Goal: Information Seeking & Learning: Learn about a topic

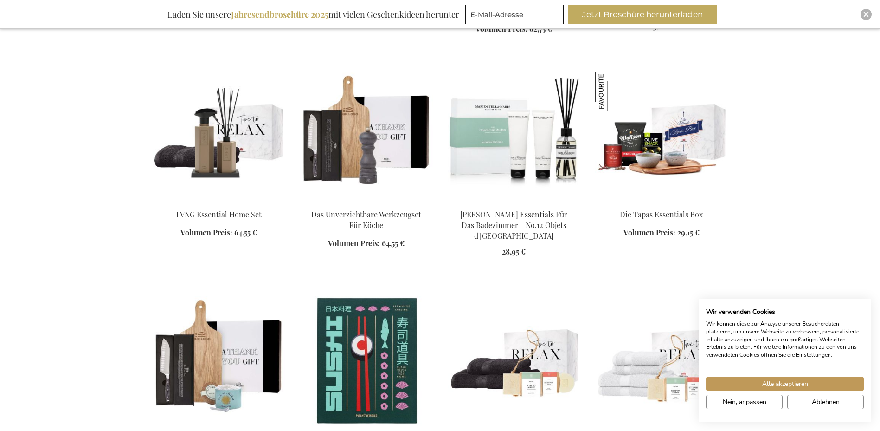
scroll to position [771, 0]
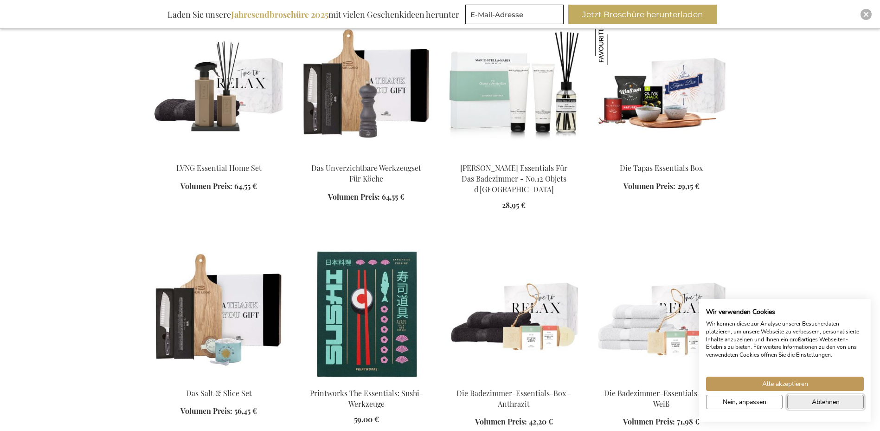
click at [819, 400] on span "Ablehnen" at bounding box center [826, 402] width 28 height 10
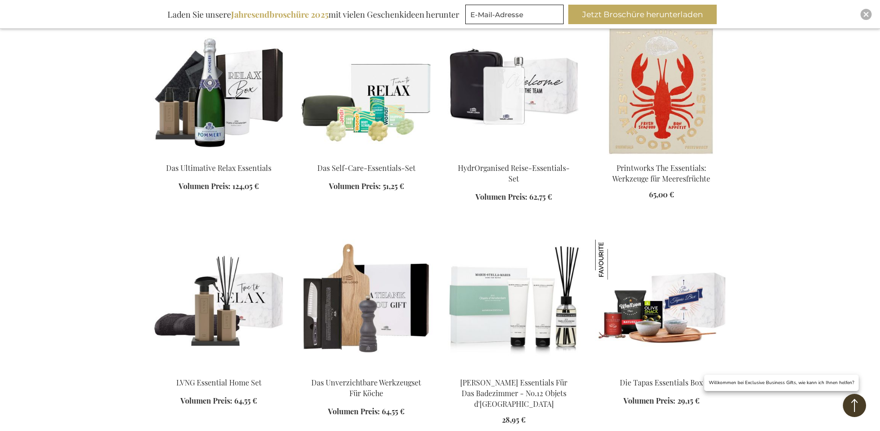
scroll to position [650, 0]
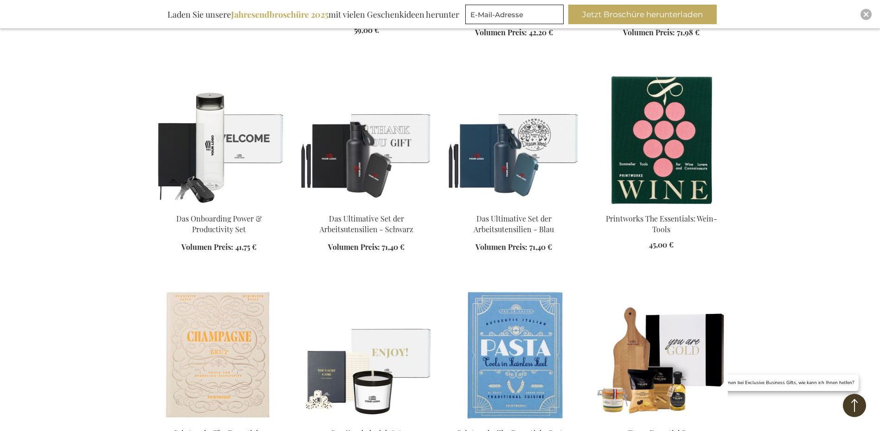
scroll to position [1207, 0]
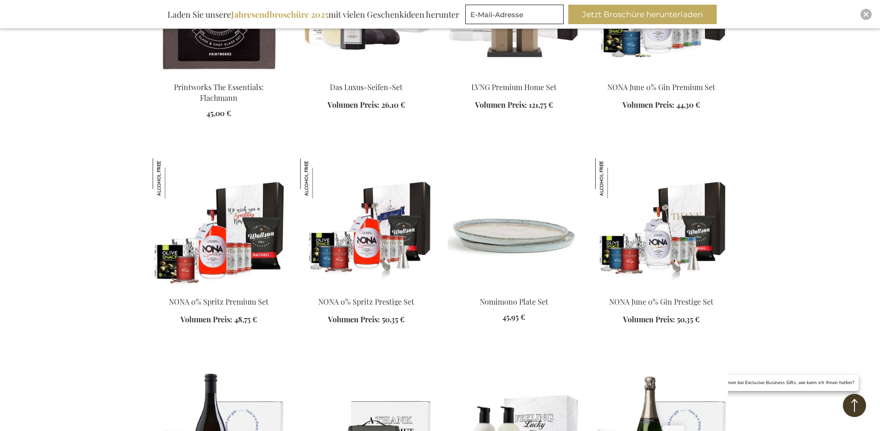
scroll to position [2692, 0]
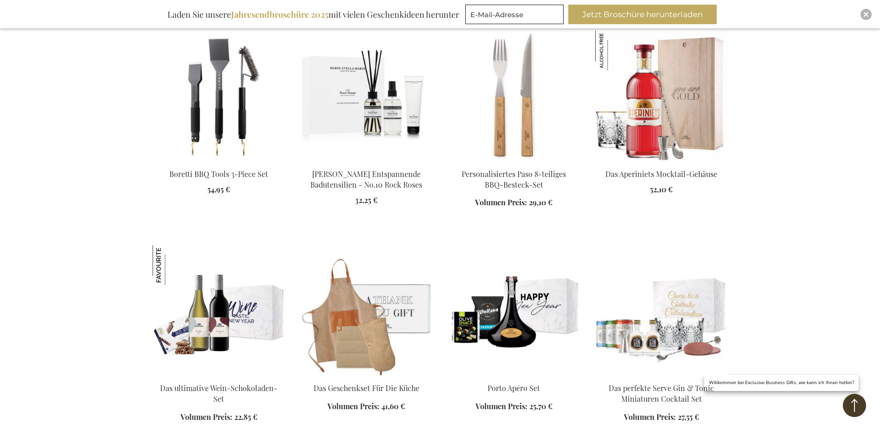
scroll to position [4038, 0]
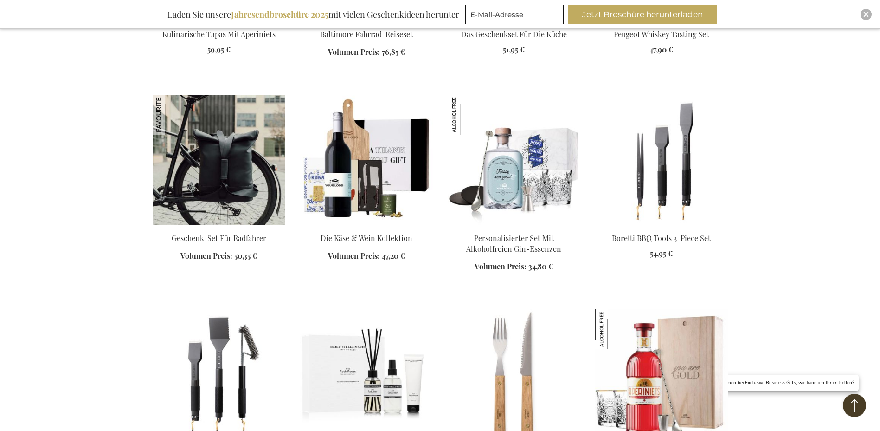
scroll to position [3667, 0]
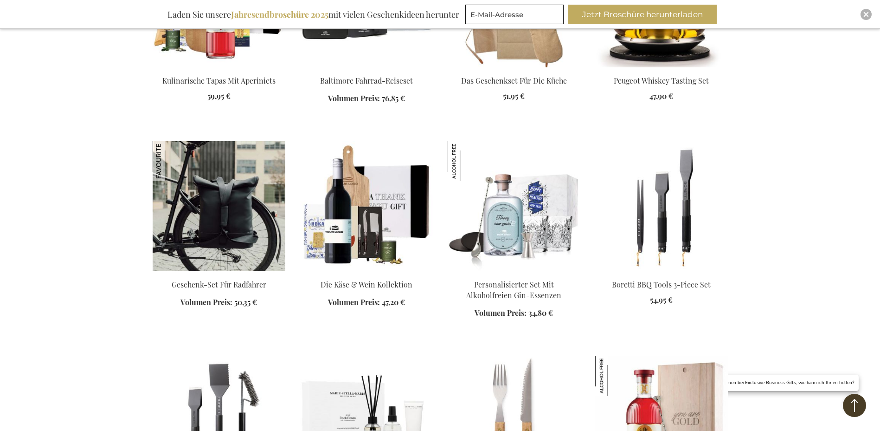
click at [197, 194] on img at bounding box center [219, 206] width 133 height 130
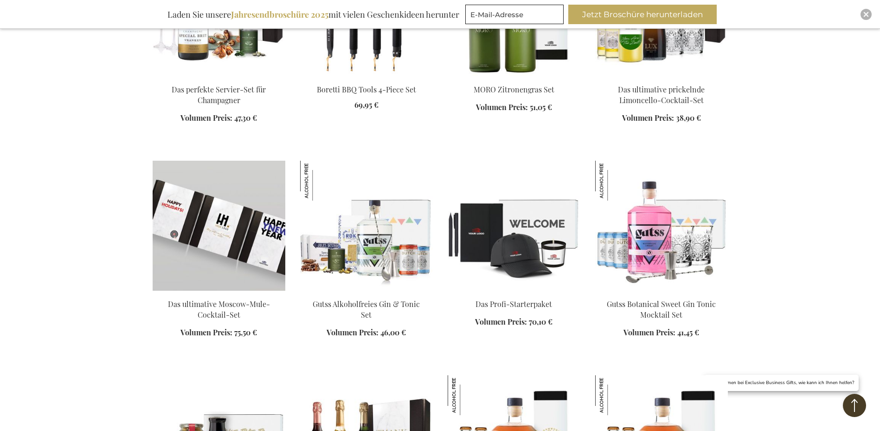
scroll to position [1371, 0]
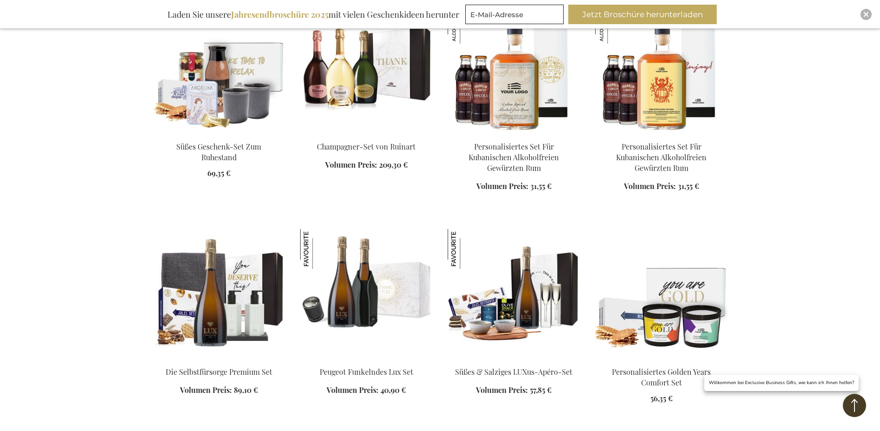
scroll to position [1696, 0]
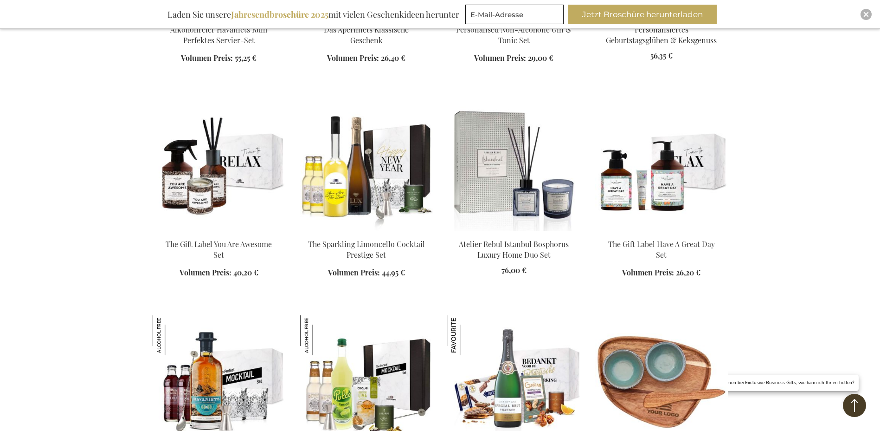
scroll to position [2764, 0]
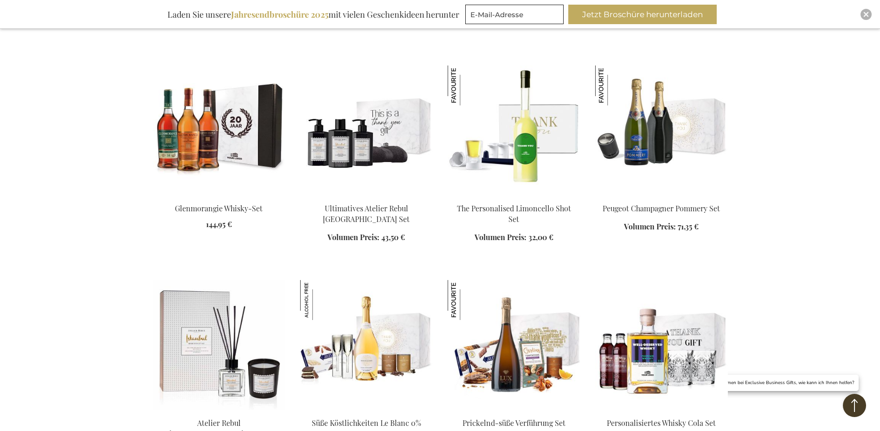
scroll to position [3135, 0]
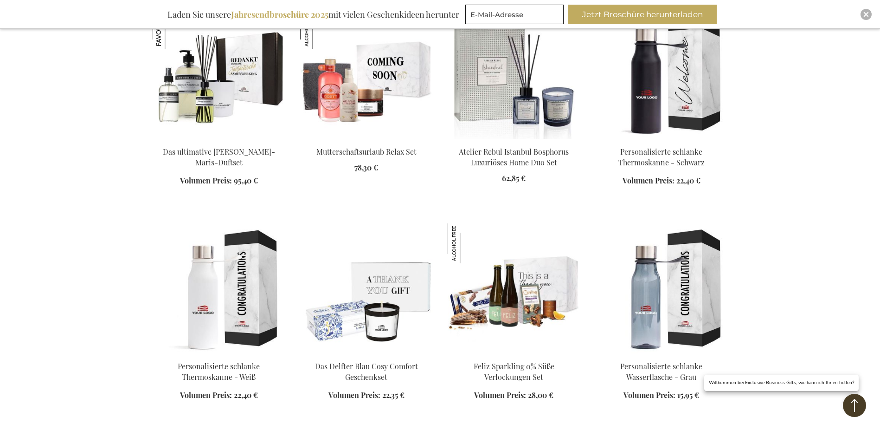
scroll to position [4435, 0]
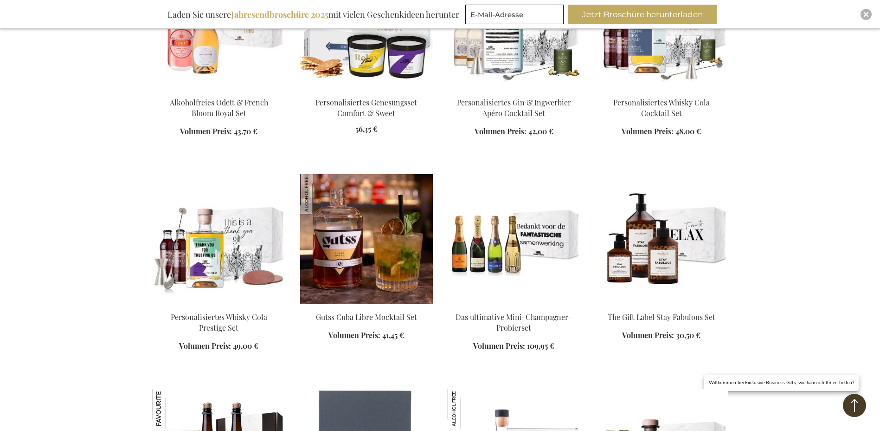
scroll to position [5688, 0]
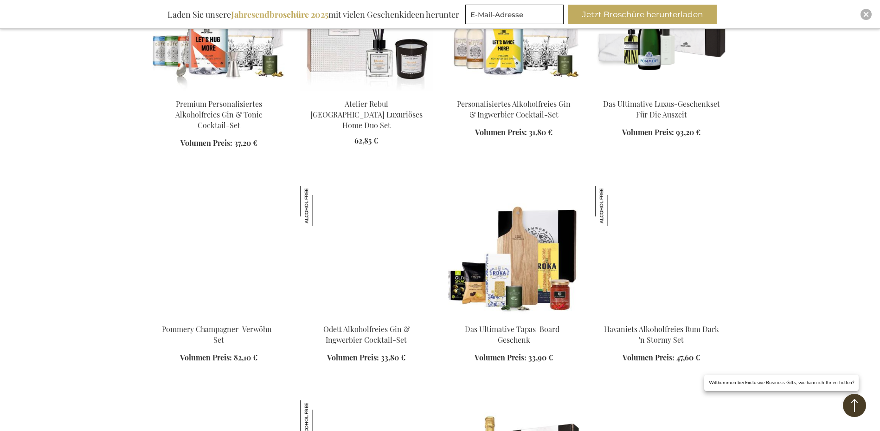
scroll to position [7591, 0]
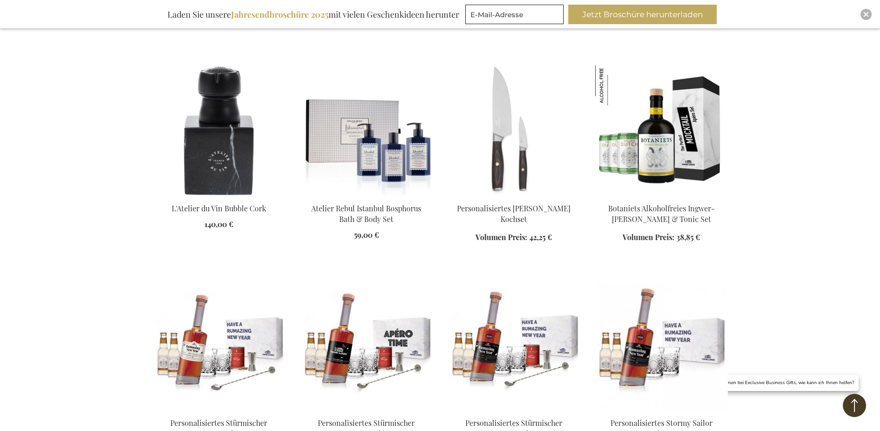
scroll to position [9586, 0]
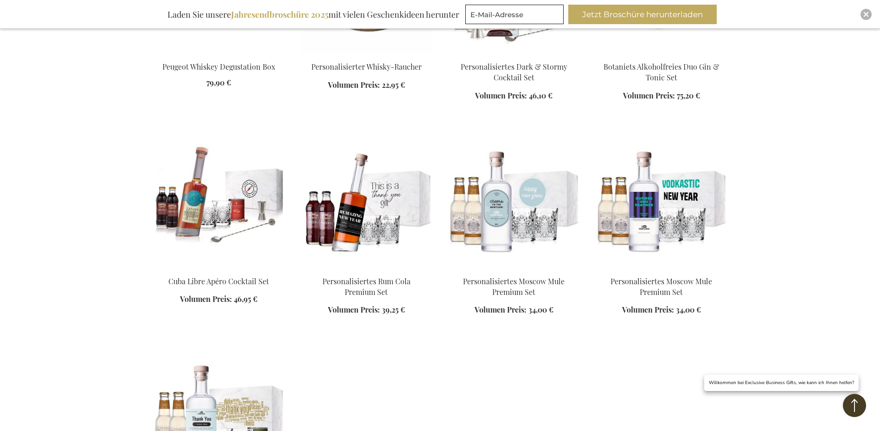
scroll to position [11489, 0]
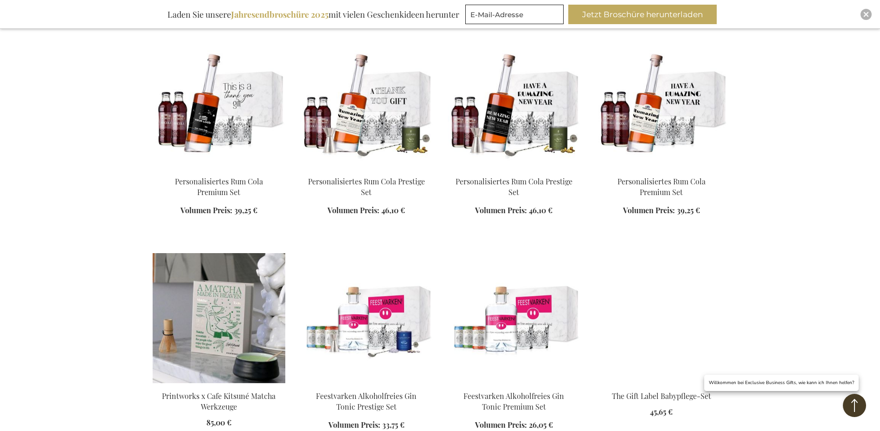
scroll to position [12093, 0]
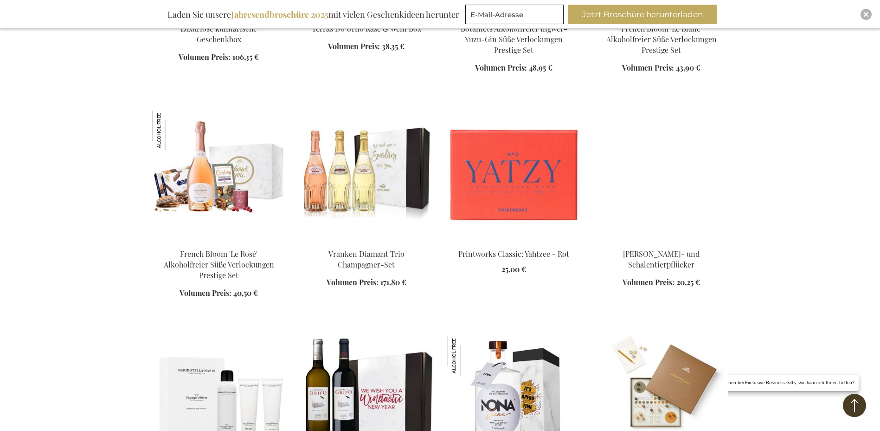
scroll to position [13067, 0]
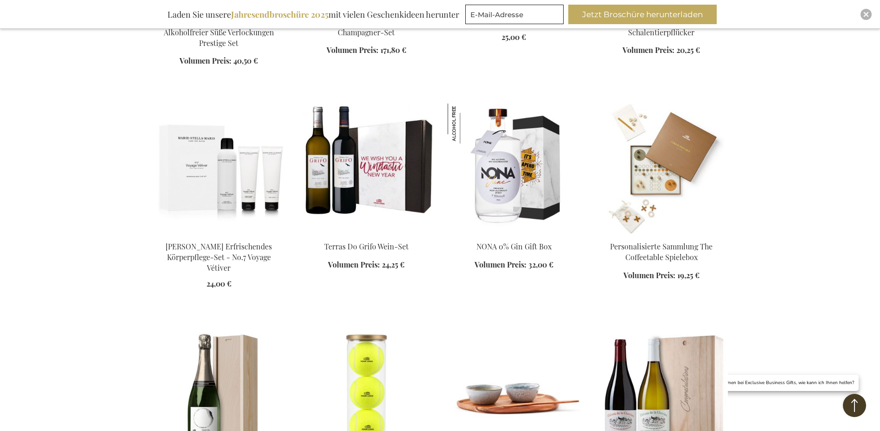
scroll to position [13439, 0]
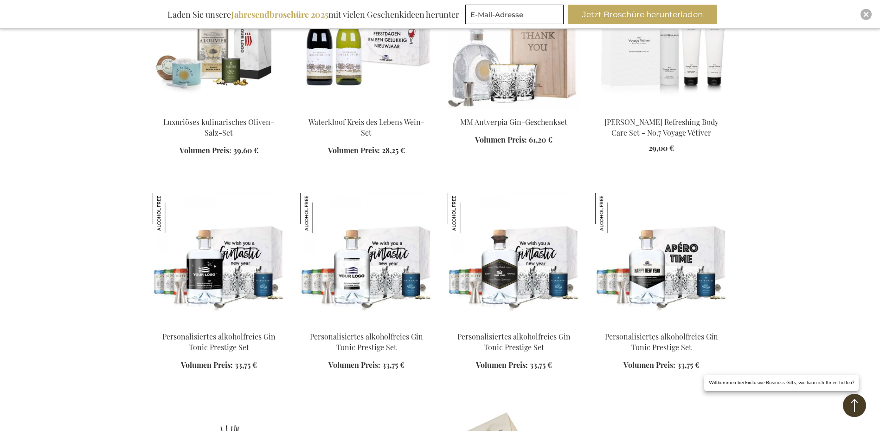
scroll to position [14274, 0]
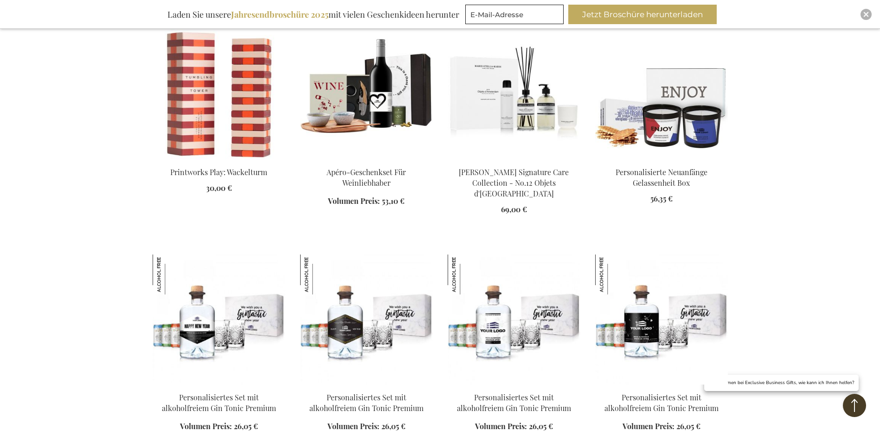
scroll to position [14831, 0]
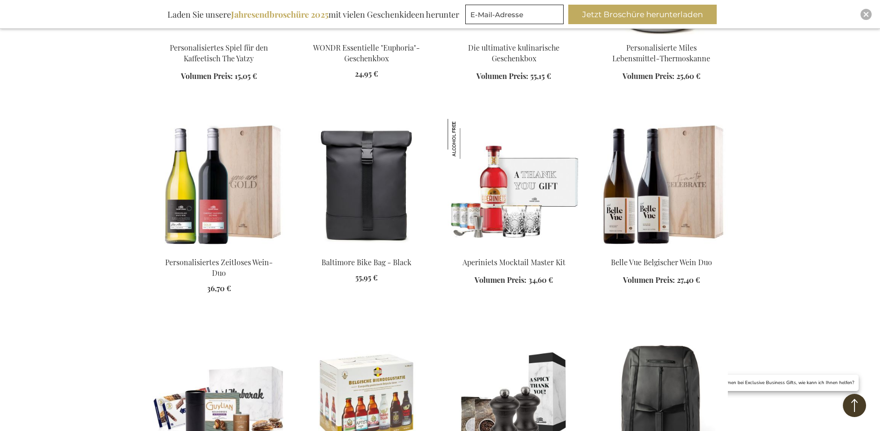
scroll to position [15574, 0]
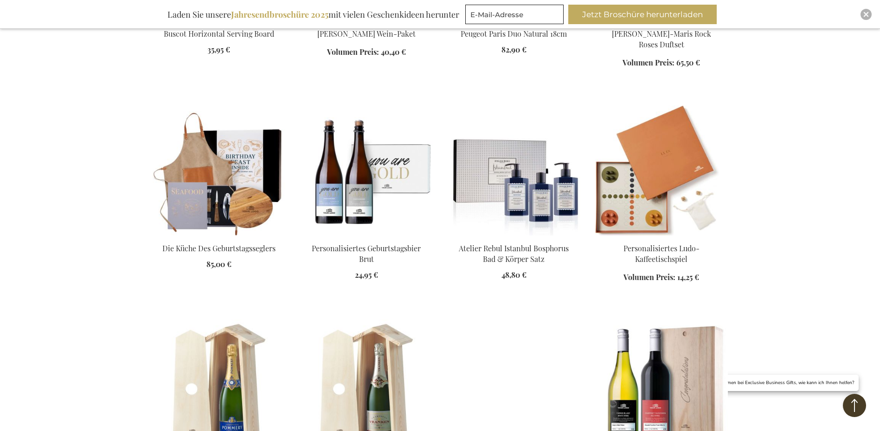
scroll to position [16455, 0]
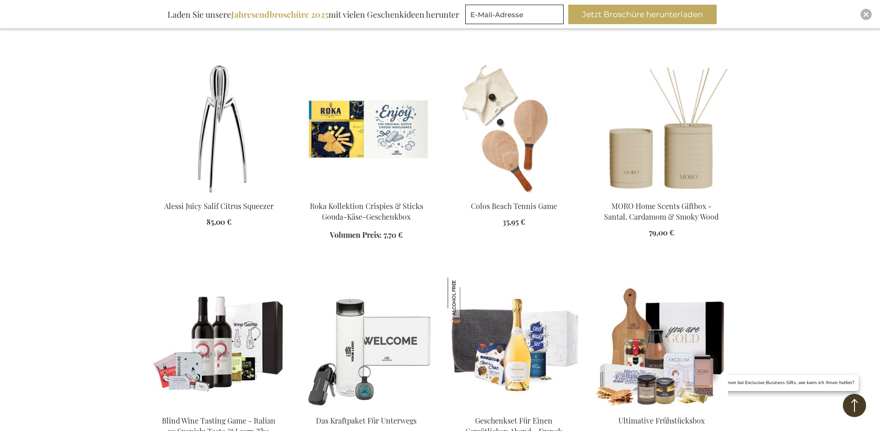
scroll to position [17523, 0]
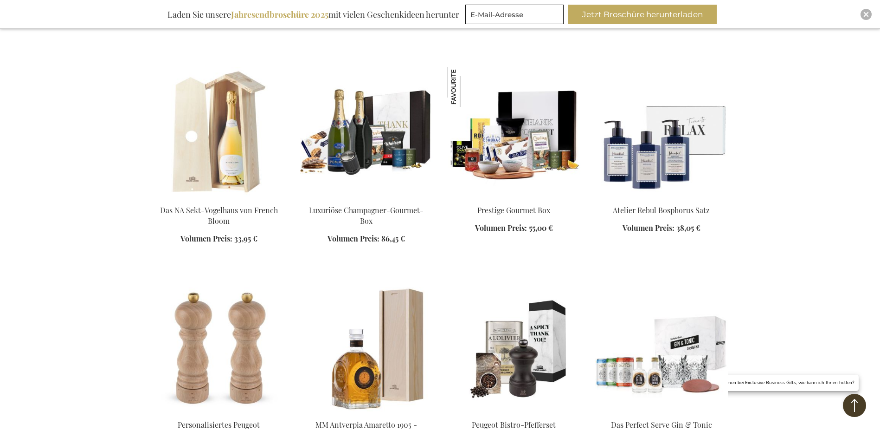
scroll to position [18219, 0]
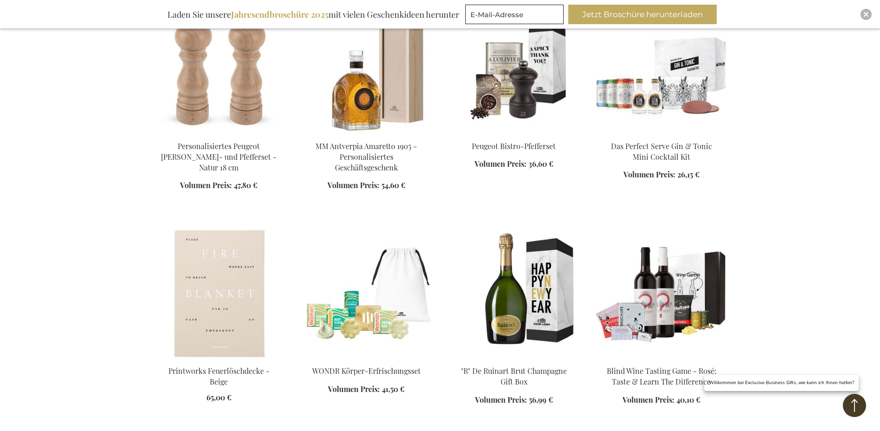
scroll to position [18266, 0]
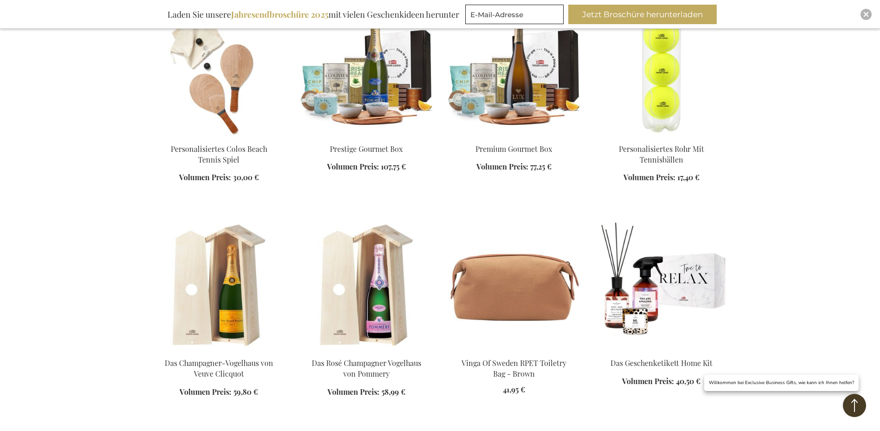
scroll to position [16827, 0]
